Goal: Information Seeking & Learning: Learn about a topic

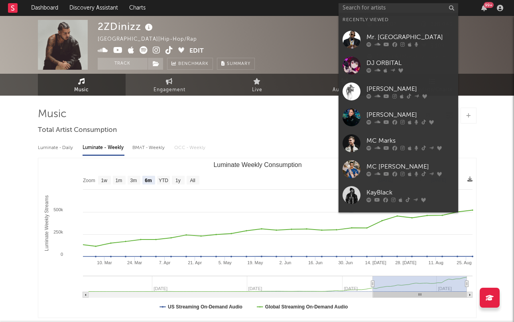
select select "6m"
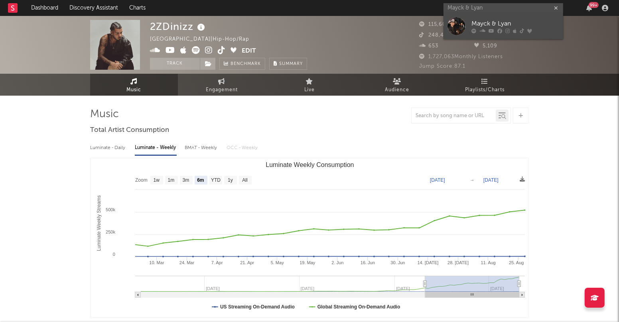
type input "Mayck & Lyan"
click at [514, 20] on div "Mayck & Lyan" at bounding box center [515, 24] width 88 height 10
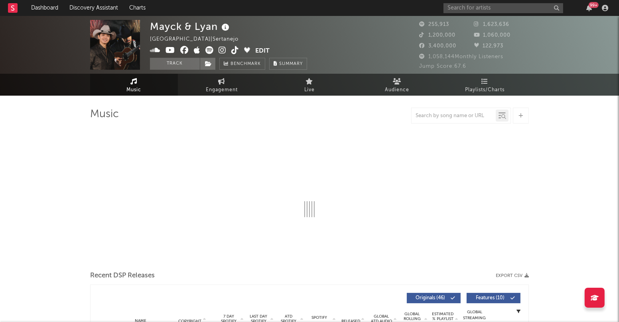
select select "6m"
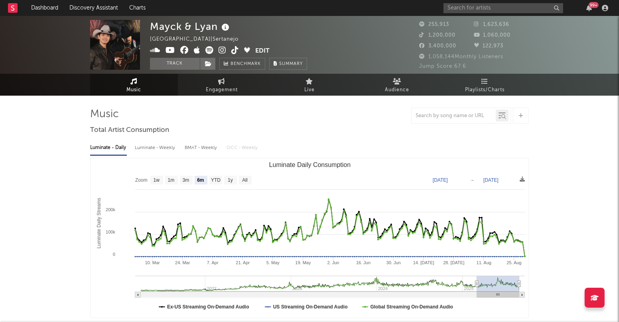
click at [157, 146] on div "Luminate - Weekly" at bounding box center [156, 148] width 42 height 14
select select "6m"
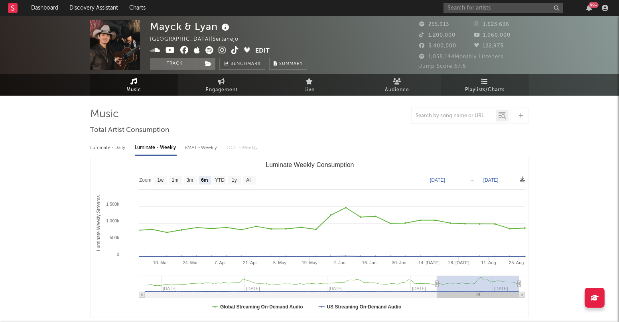
click at [481, 88] on span "Playlists/Charts" at bounding box center [484, 90] width 39 height 10
